Goal: Navigation & Orientation: Understand site structure

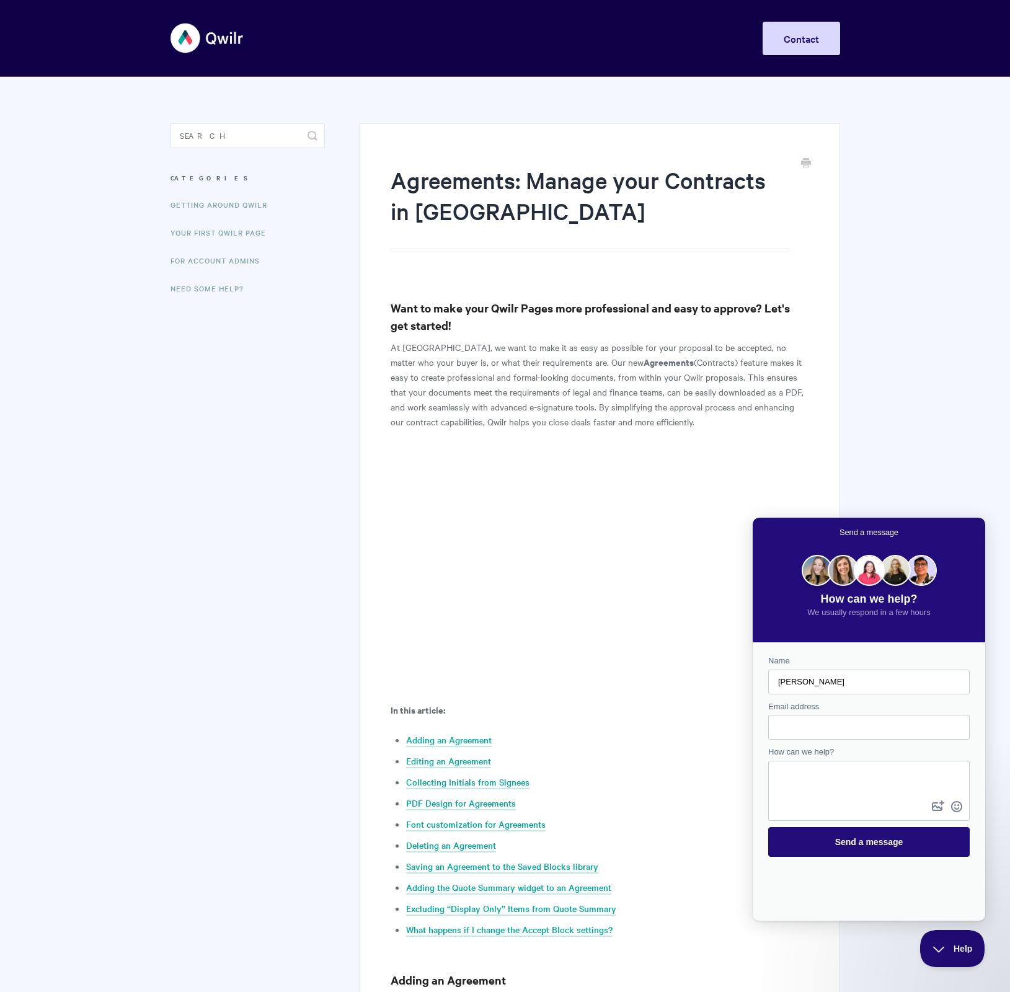
click at [182, 40] on img at bounding box center [207, 38] width 74 height 46
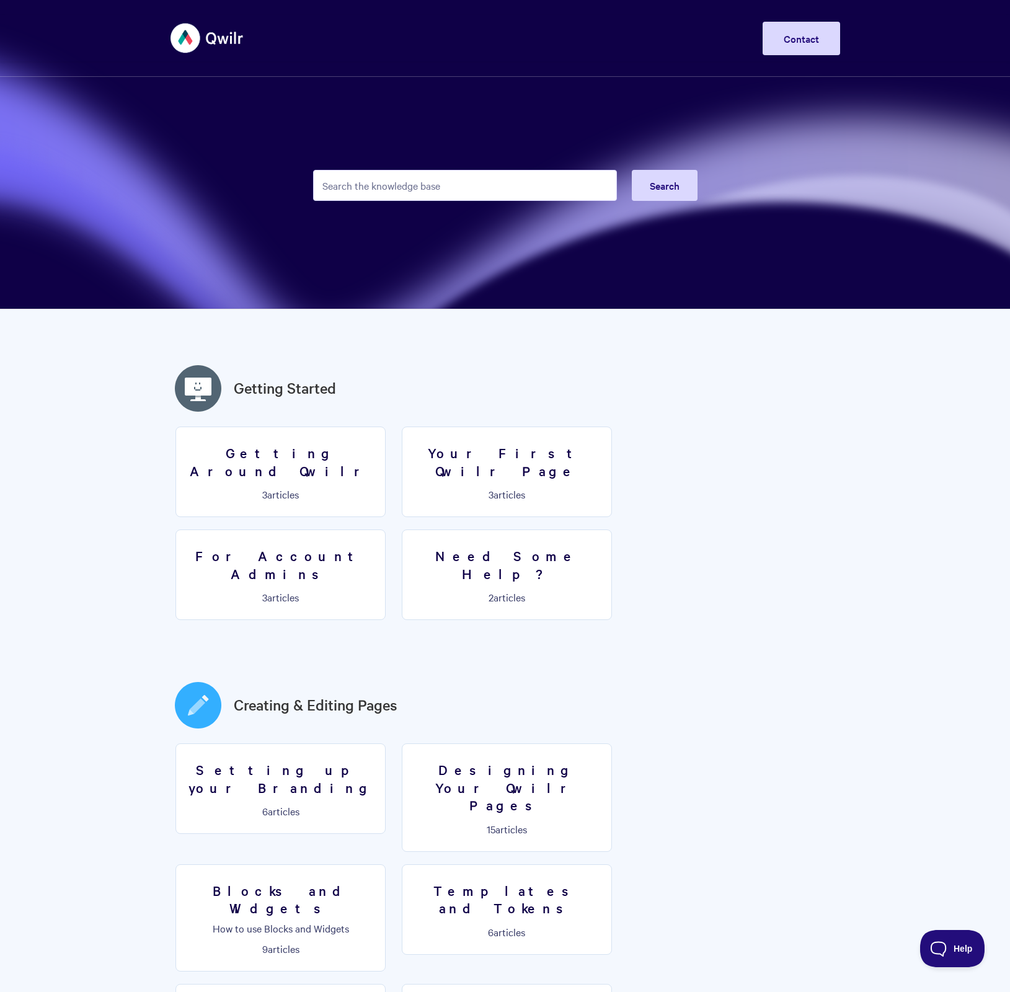
click at [176, 48] on img at bounding box center [207, 38] width 74 height 46
